Goal: Task Accomplishment & Management: Use online tool/utility

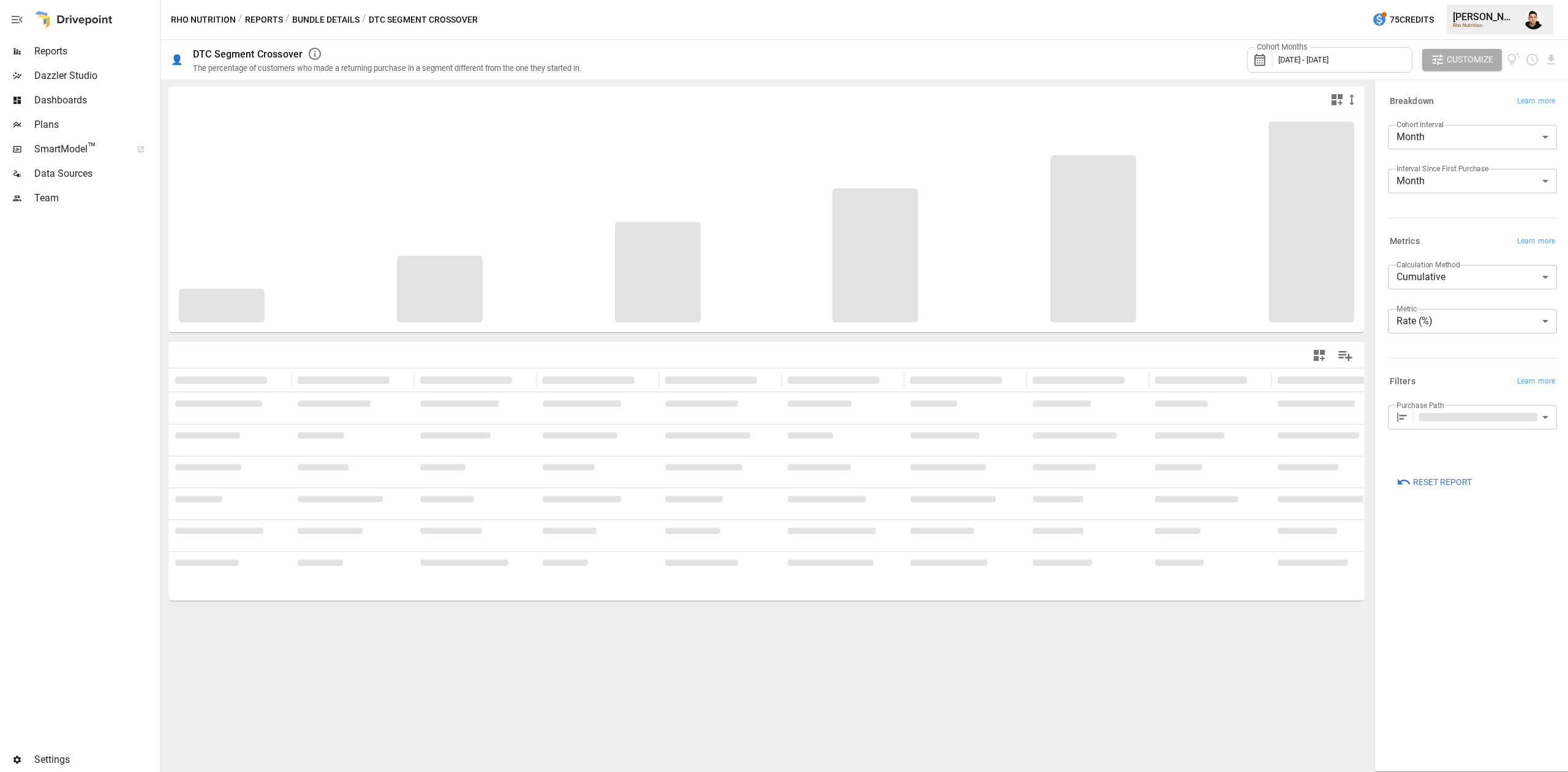
click at [1366, 53] on div "Cohort Months [DATE] - [DATE]" at bounding box center [1329, 59] width 165 height 26
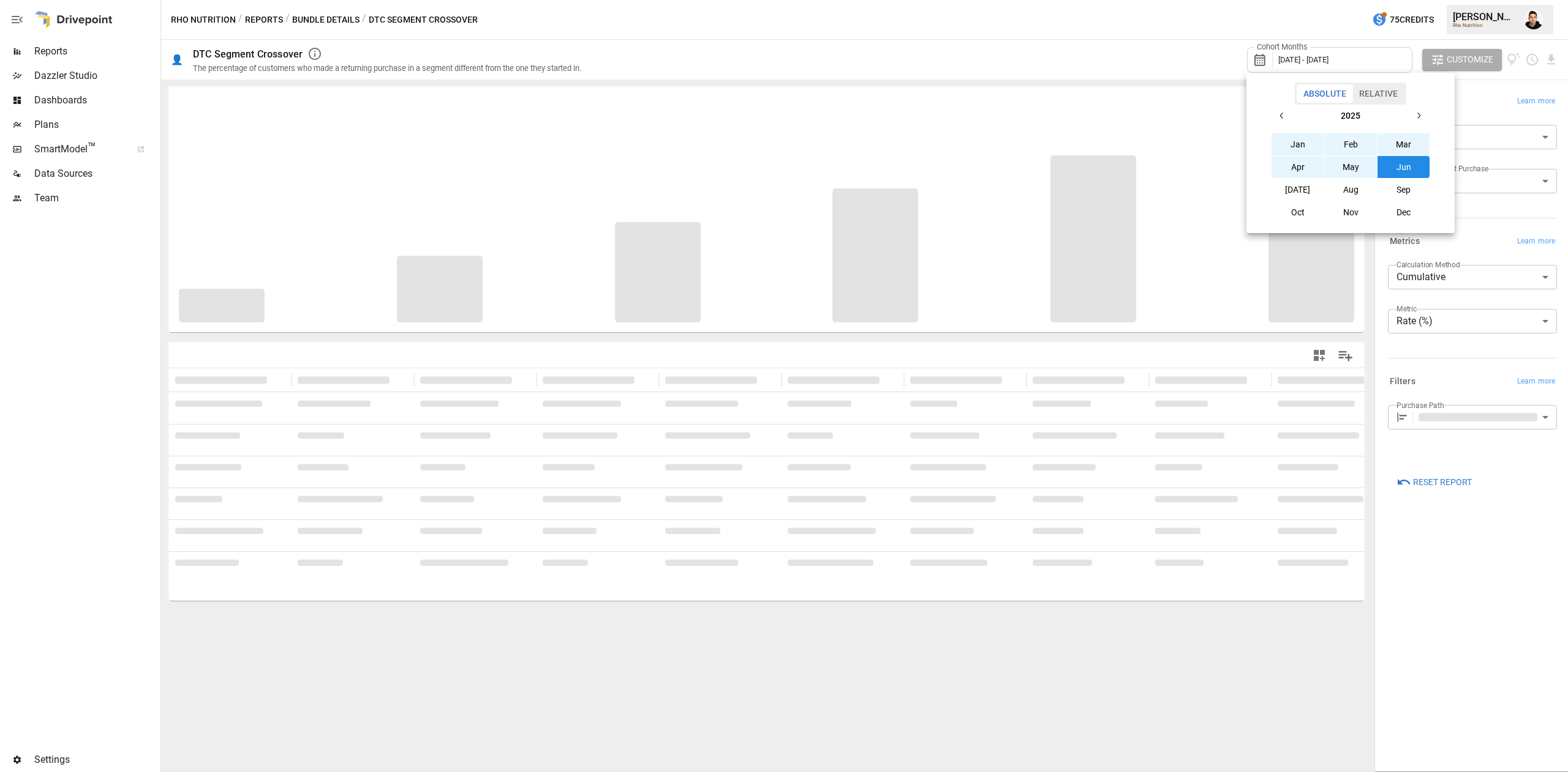
click at [1284, 114] on icon "button" at bounding box center [1282, 116] width 10 height 10
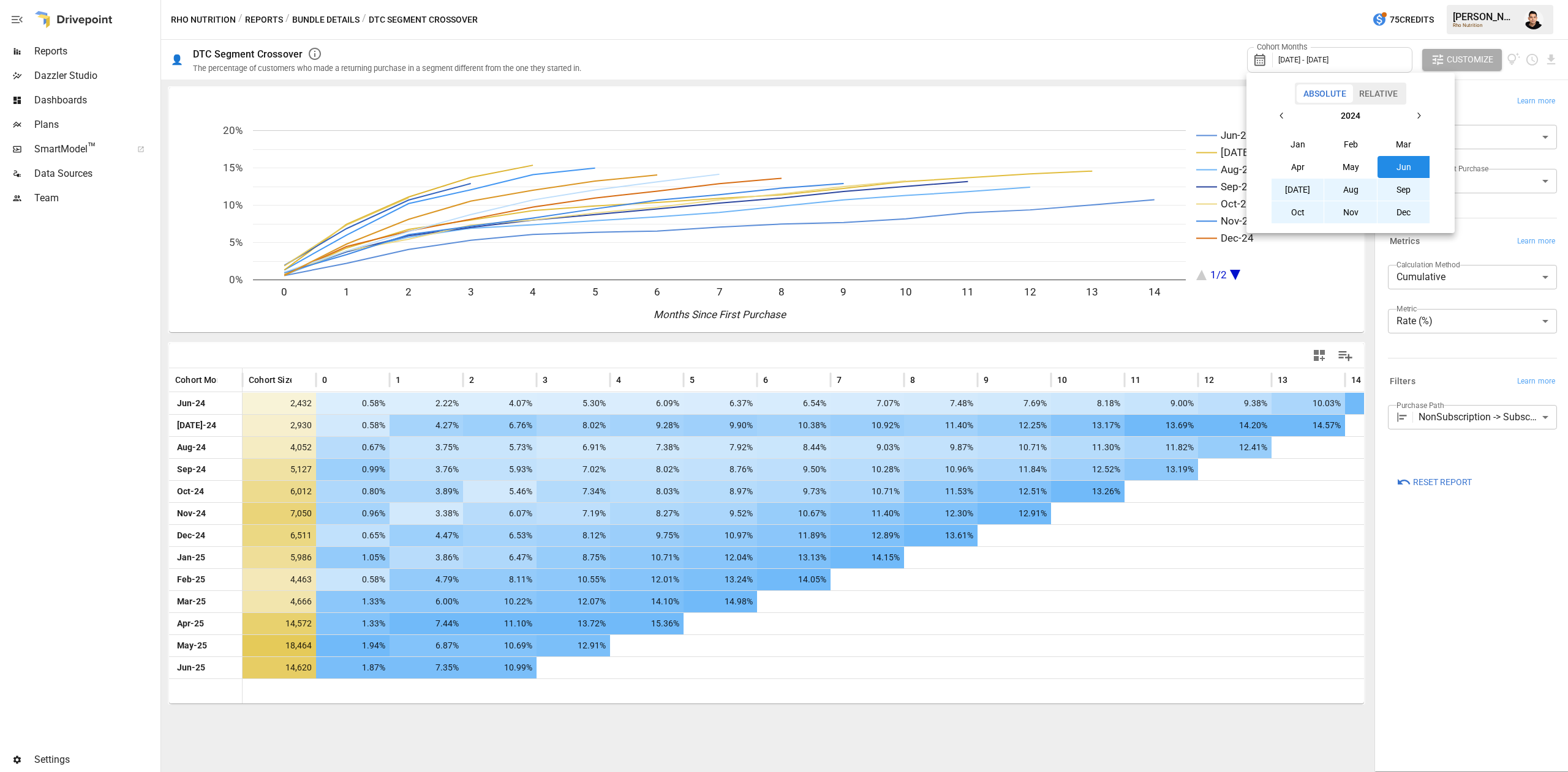
click at [1301, 148] on button "Jan" at bounding box center [1297, 144] width 53 height 22
click at [1416, 118] on icon "button" at bounding box center [1418, 116] width 10 height 10
click at [1406, 212] on button "Dec" at bounding box center [1403, 212] width 53 height 22
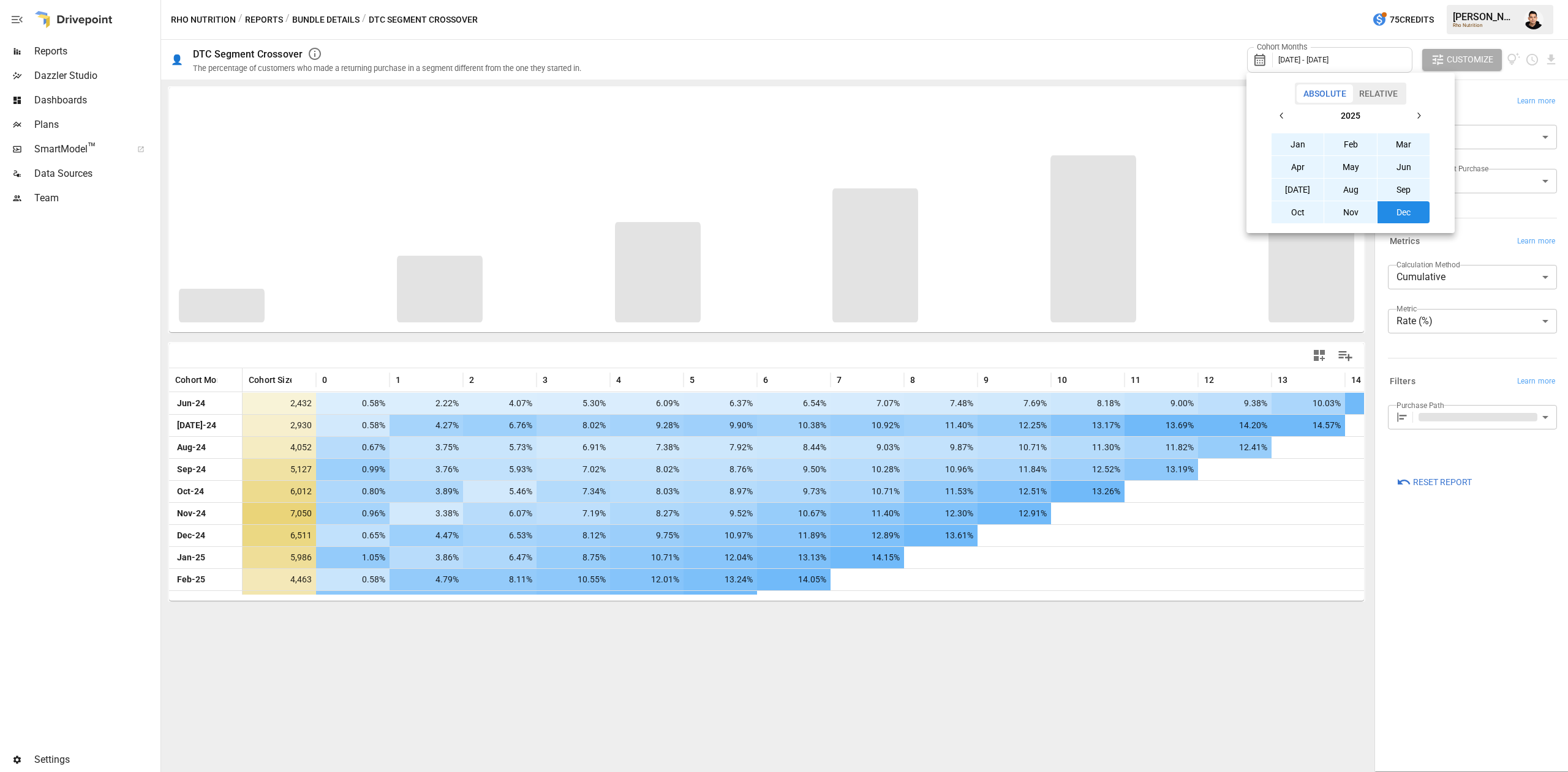
click at [1177, 53] on div at bounding box center [784, 386] width 1568 height 772
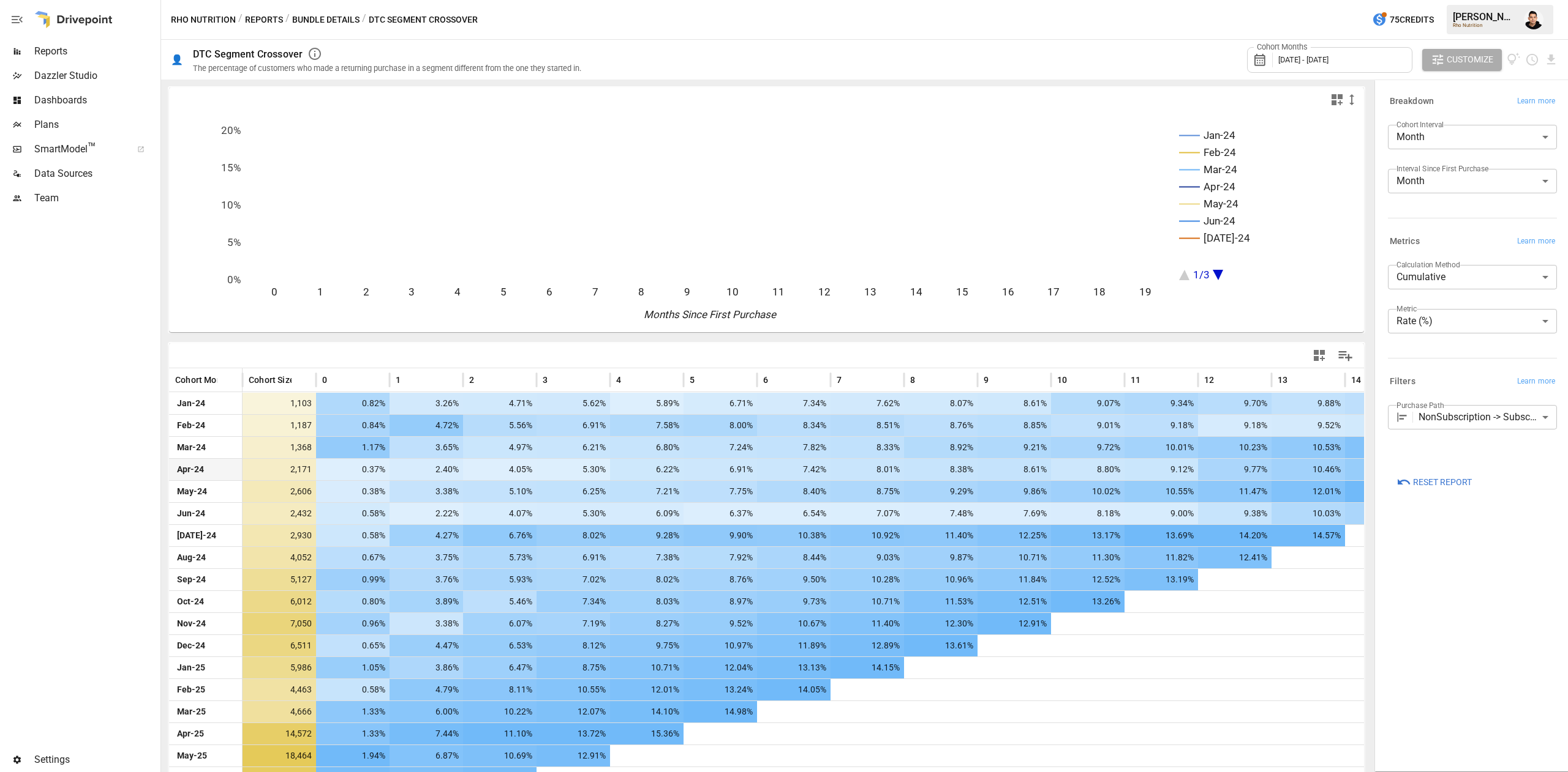
scroll to position [85, 0]
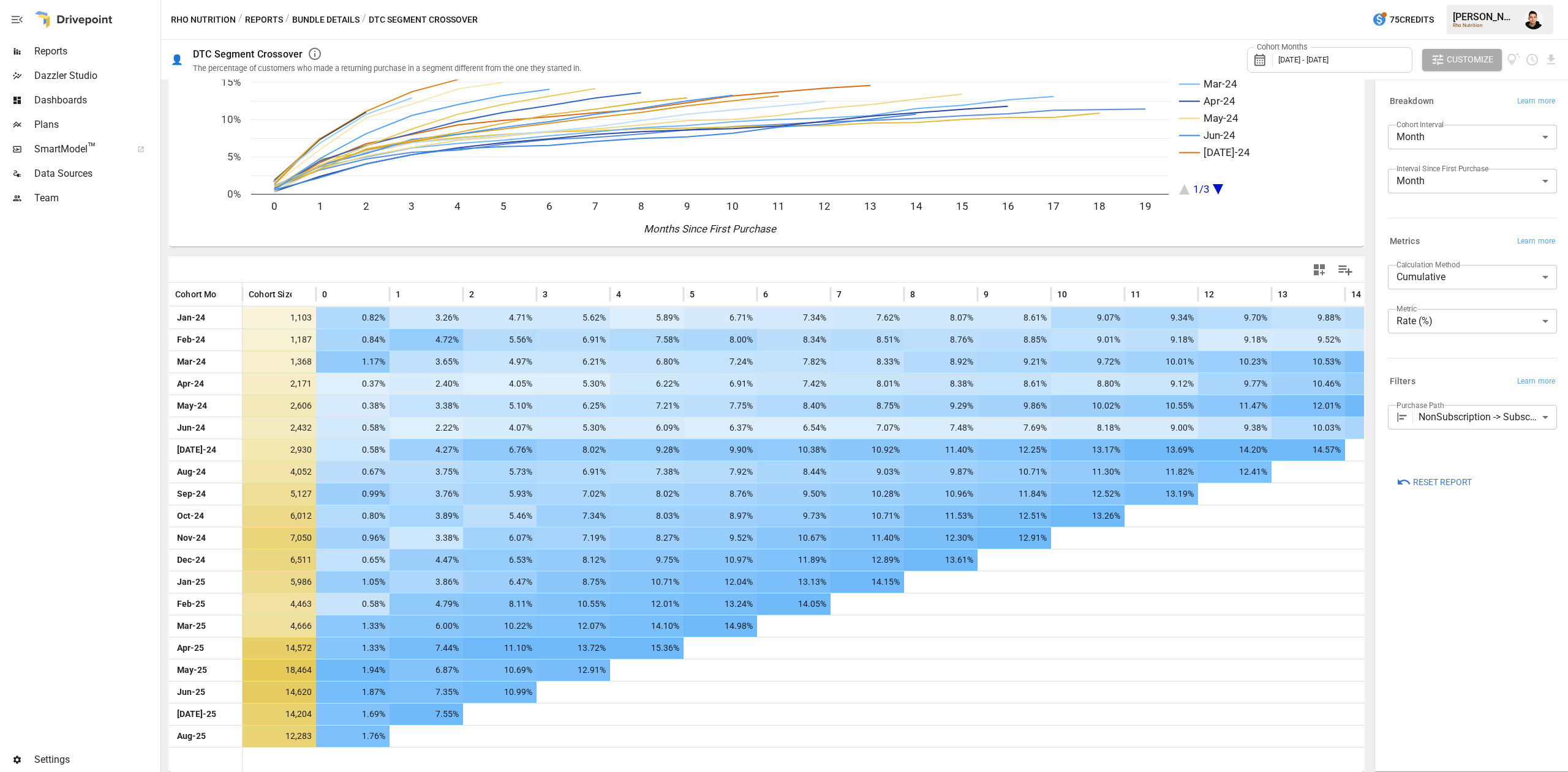
click at [1438, 616] on div "**********" at bounding box center [1472, 426] width 189 height 686
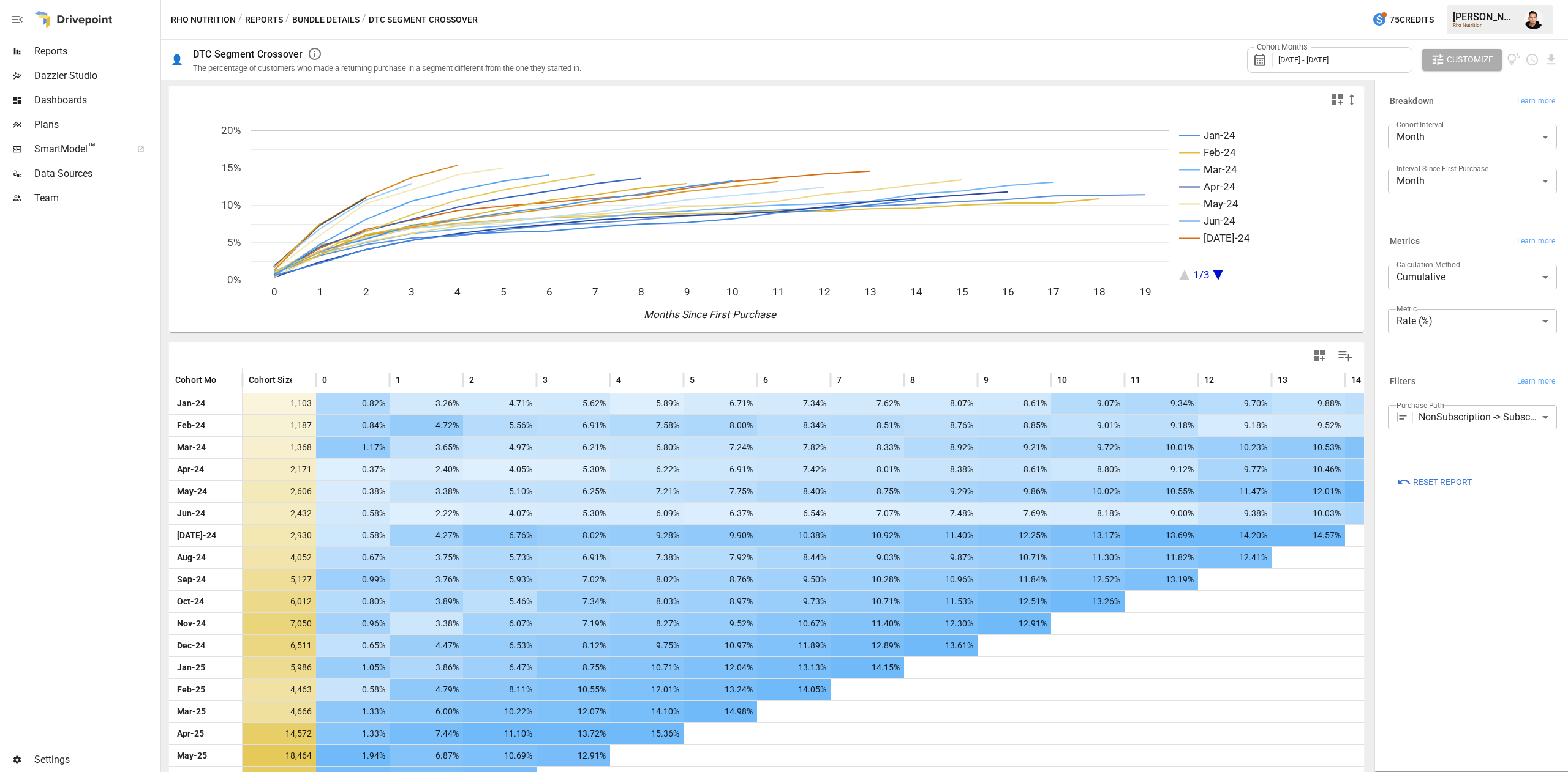
click at [1455, 0] on body "Reports Dazzler Studio Dashboards Plans SmartModel ™ Data Sources Team Settings…" at bounding box center [784, 0] width 1568 height 0
click at [1454, 377] on div at bounding box center [784, 386] width 1568 height 772
